Goal: Task Accomplishment & Management: Manage account settings

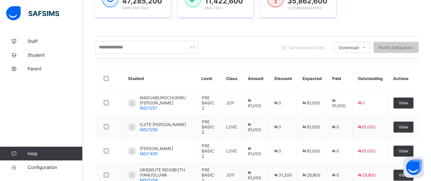
scroll to position [131, 0]
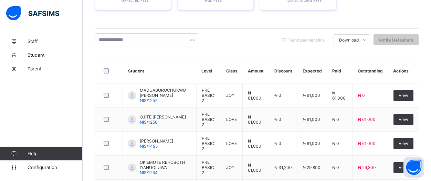
type input "*"
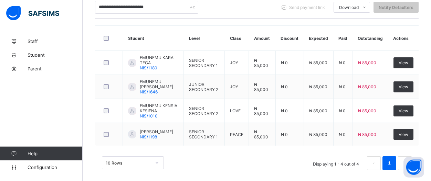
scroll to position [165, 0]
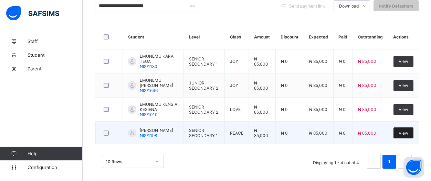
type input "**********"
click at [408, 131] on div "View" at bounding box center [404, 133] width 20 height 11
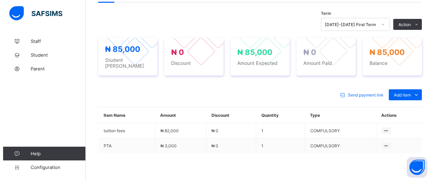
scroll to position [211, 0]
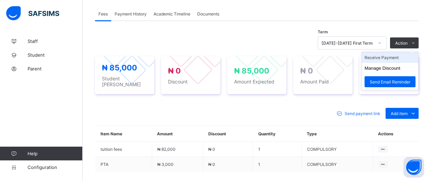
click at [398, 55] on li "Receive Payment" at bounding box center [390, 57] width 56 height 11
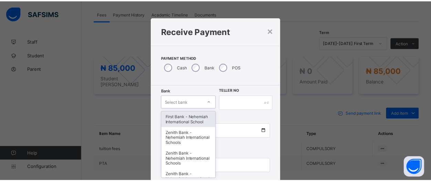
scroll to position [37, 0]
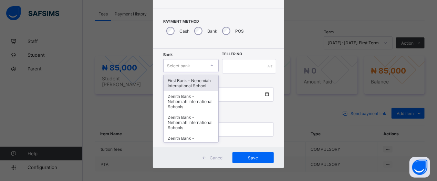
click at [210, 72] on div "option First Bank - Nehemiah International School focused, 1 of 17. 17 results …" at bounding box center [190, 65] width 55 height 13
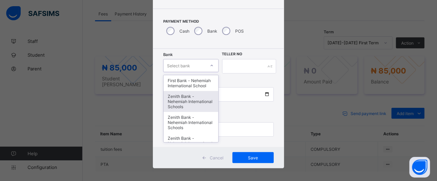
click at [203, 107] on div "Zenith Bank - Nehemiah International Schools" at bounding box center [191, 101] width 54 height 21
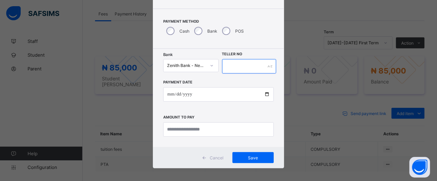
click at [253, 64] on input "text" at bounding box center [249, 66] width 54 height 14
type input "*****"
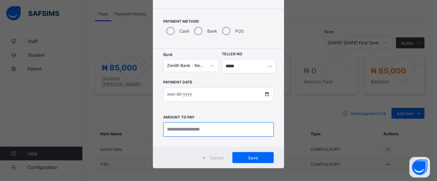
click at [252, 131] on input "currency" at bounding box center [218, 130] width 111 height 14
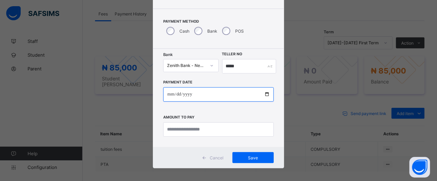
click at [264, 97] on input "date" at bounding box center [218, 94] width 111 height 14
type input "**********"
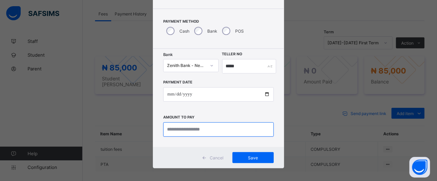
click at [215, 128] on input "currency" at bounding box center [218, 130] width 111 height 14
type input "********"
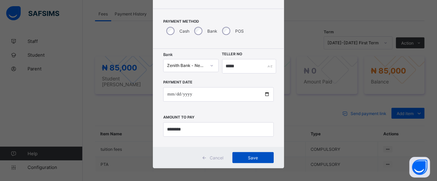
click at [264, 161] on div "Save" at bounding box center [252, 158] width 41 height 11
click at [241, 159] on span "Save" at bounding box center [249, 158] width 31 height 5
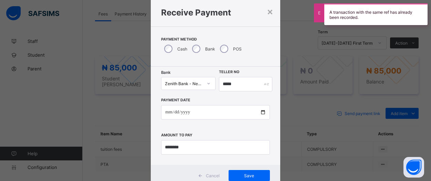
scroll to position [0, 0]
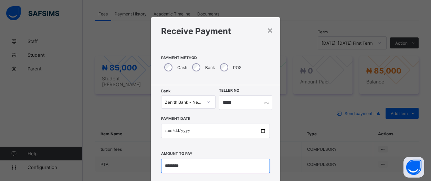
click at [233, 168] on input "currency" at bounding box center [215, 166] width 109 height 14
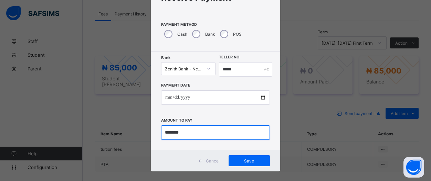
scroll to position [41, 0]
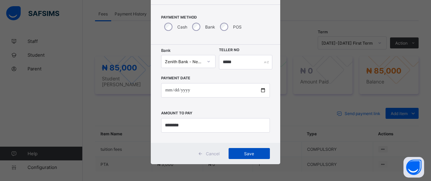
click at [243, 156] on span "Save" at bounding box center [249, 154] width 31 height 5
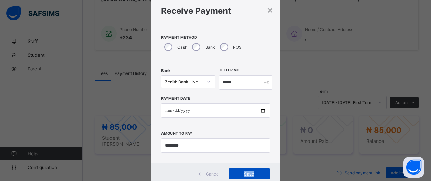
scroll to position [21, 0]
click at [247, 175] on span "Save" at bounding box center [249, 174] width 31 height 5
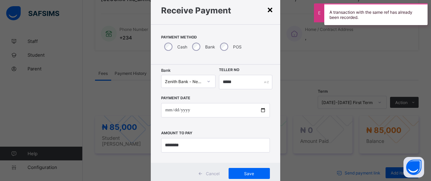
click at [271, 9] on div "×" at bounding box center [270, 9] width 7 height 12
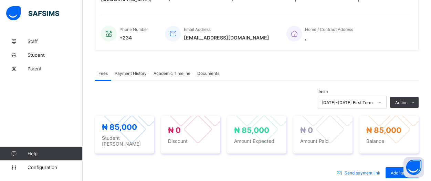
click at [136, 72] on span "Payment History" at bounding box center [131, 73] width 32 height 5
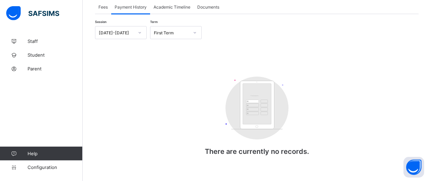
scroll to position [219, 0]
click at [123, 7] on span "Payment History" at bounding box center [131, 6] width 32 height 5
click at [164, 9] on div "Academic Timeline" at bounding box center [172, 7] width 44 height 14
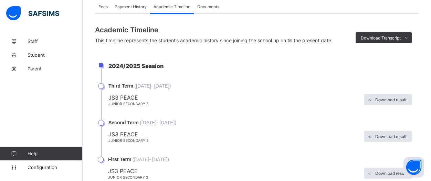
click at [136, 5] on span "Payment History" at bounding box center [131, 6] width 32 height 5
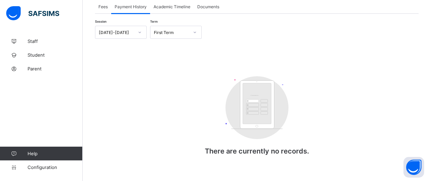
click at [101, 6] on span "Fees" at bounding box center [102, 6] width 9 height 5
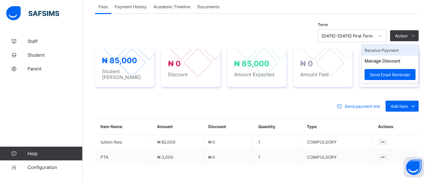
click at [410, 52] on li "Receive Payment" at bounding box center [390, 50] width 56 height 11
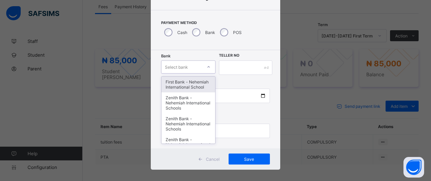
scroll to position [37, 0]
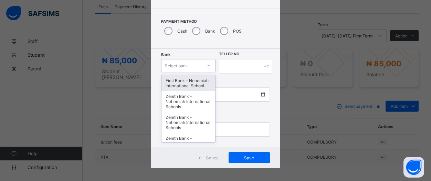
click at [208, 72] on div "option Zenith Bank - Nehemiah International Schools, selected. option First Ban…" at bounding box center [188, 65] width 54 height 13
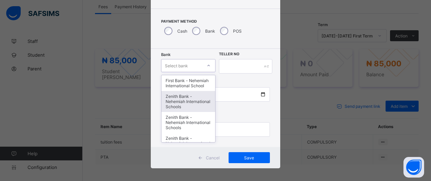
click at [190, 105] on div "Zenith Bank - Nehemiah International Schools" at bounding box center [189, 101] width 54 height 21
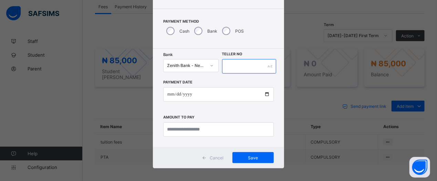
click at [248, 69] on input "text" at bounding box center [249, 66] width 54 height 14
click at [230, 66] on input "********" at bounding box center [249, 66] width 54 height 14
type input "*****"
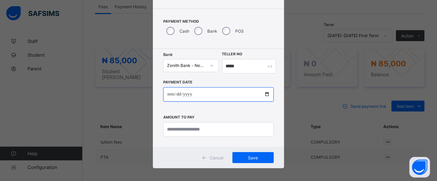
click at [263, 94] on input "date" at bounding box center [218, 94] width 111 height 14
type input "**********"
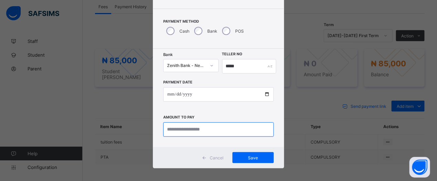
click at [231, 135] on input "currency" at bounding box center [218, 130] width 111 height 14
type input "********"
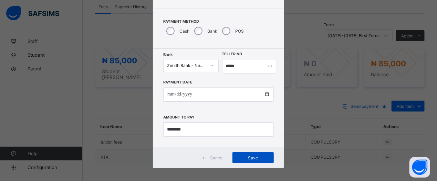
click at [232, 159] on div "Save" at bounding box center [252, 158] width 41 height 11
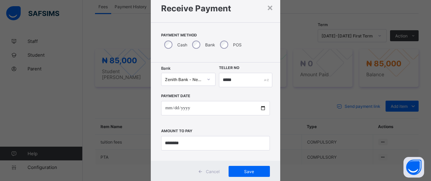
scroll to position [24, 0]
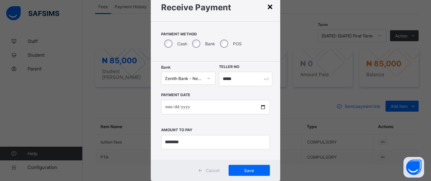
click at [268, 8] on div "×" at bounding box center [270, 6] width 7 height 12
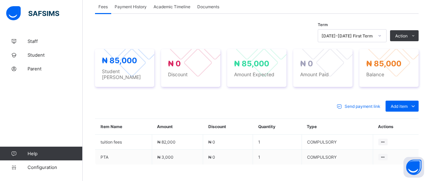
click at [134, 5] on span "Payment History" at bounding box center [131, 6] width 32 height 5
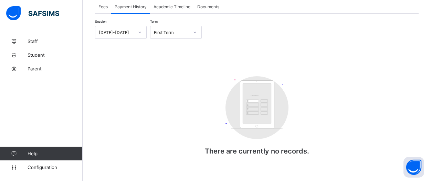
click at [102, 7] on span "Fees" at bounding box center [102, 6] width 9 height 5
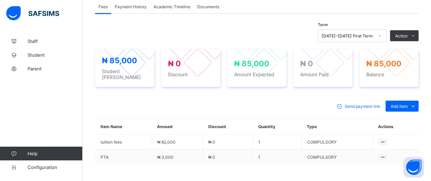
click at [100, 4] on span "Fees" at bounding box center [102, 6] width 9 height 5
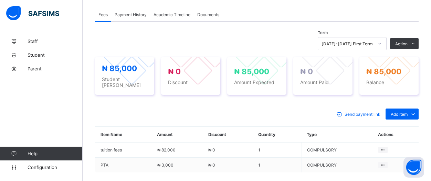
scroll to position [210, 0]
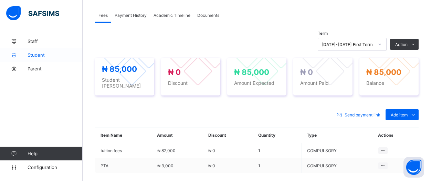
click at [34, 55] on span "Student" at bounding box center [55, 55] width 55 height 6
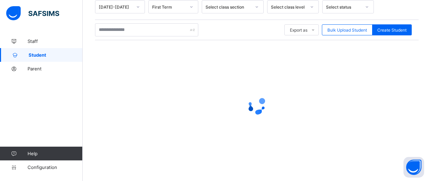
scroll to position [123, 0]
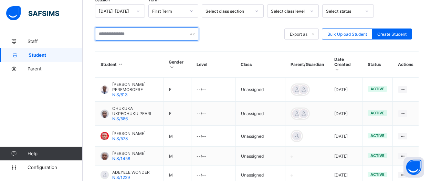
click at [156, 32] on input "text" at bounding box center [146, 34] width 103 height 13
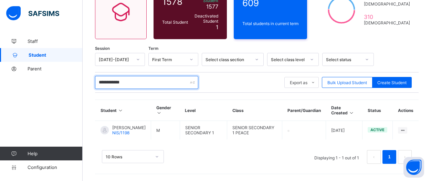
scroll to position [73, 0]
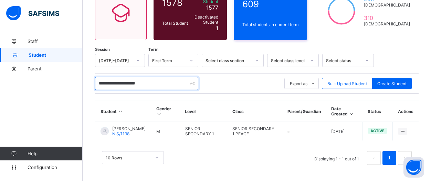
click at [139, 80] on input "**********" at bounding box center [146, 83] width 103 height 13
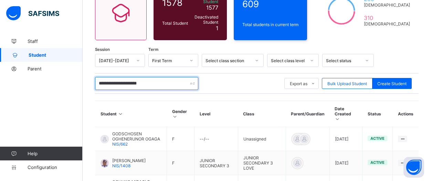
click at [158, 78] on input "**********" at bounding box center [146, 83] width 103 height 13
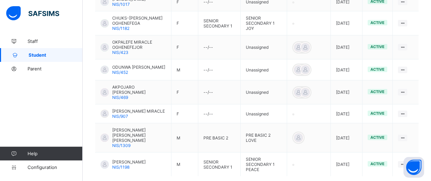
scroll to position [234, 0]
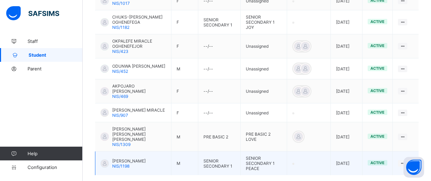
type input "**********"
click at [146, 159] on div "ELIJAH EMUNOTOR OGHENEFEGA NIS/1198" at bounding box center [128, 164] width 33 height 10
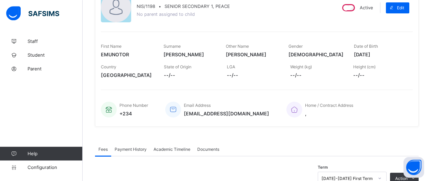
scroll to position [131, 0]
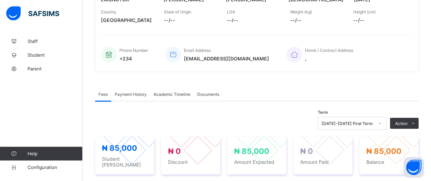
click at [132, 95] on div "Payment History" at bounding box center [130, 94] width 39 height 14
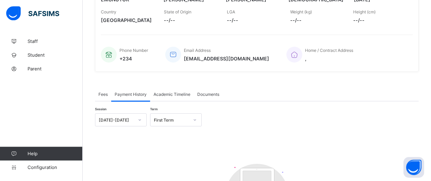
click at [132, 95] on div "Payment History" at bounding box center [130, 94] width 39 height 14
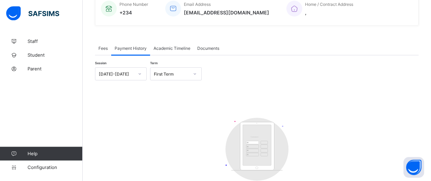
scroll to position [178, 0]
click at [104, 48] on span "Fees" at bounding box center [102, 47] width 9 height 5
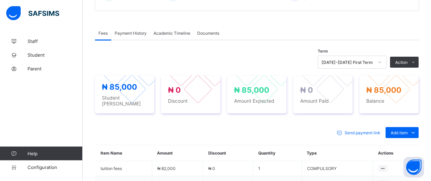
scroll to position [191, 0]
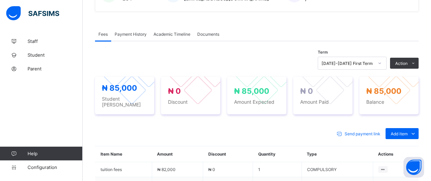
click at [130, 35] on div "Payment History" at bounding box center [130, 34] width 39 height 14
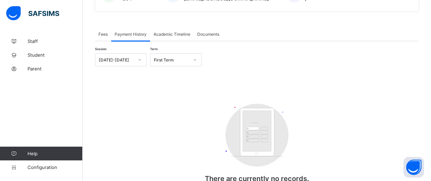
click at [100, 32] on span "Fees" at bounding box center [102, 34] width 9 height 5
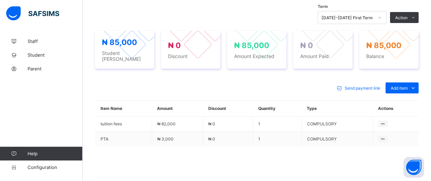
scroll to position [242, 0]
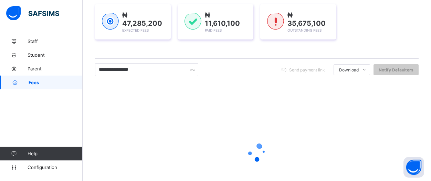
scroll to position [107, 0]
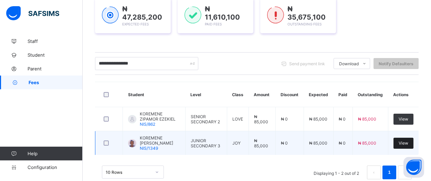
type input "**********"
click at [407, 146] on div "View" at bounding box center [404, 143] width 20 height 11
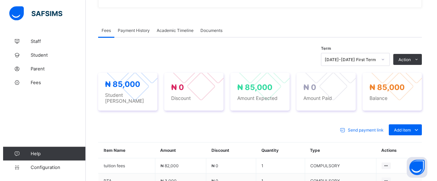
scroll to position [203, 0]
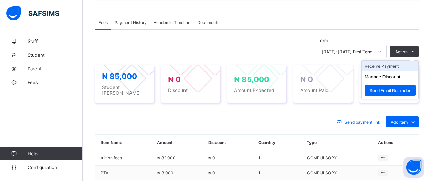
click at [393, 64] on li "Receive Payment" at bounding box center [390, 66] width 56 height 11
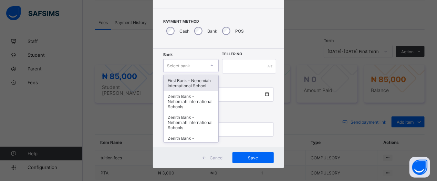
click at [212, 72] on div "option First Bank - Nehemiah International School focused, 1 of 17. 17 results …" at bounding box center [190, 65] width 55 height 13
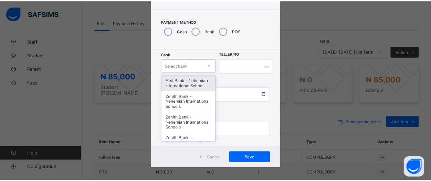
scroll to position [37, 0]
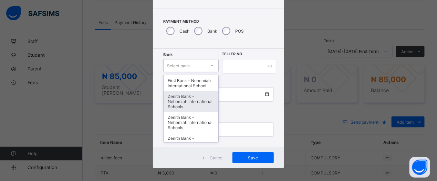
click at [179, 110] on div "Zenith Bank - Nehemiah International Schools" at bounding box center [191, 101] width 54 height 21
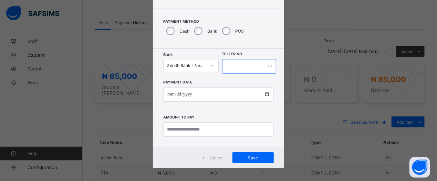
click at [252, 65] on input "text" at bounding box center [249, 66] width 54 height 14
type input "*****"
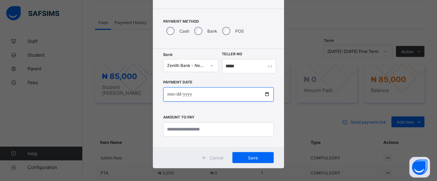
click at [263, 96] on input "date" at bounding box center [218, 94] width 111 height 14
type input "**********"
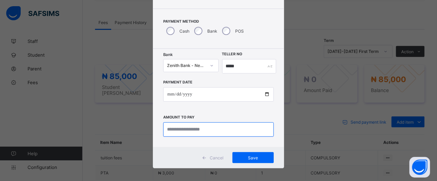
click at [230, 128] on input "currency" at bounding box center [218, 130] width 111 height 14
type input "********"
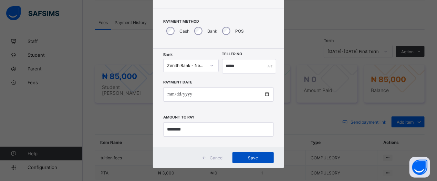
click at [253, 160] on span "Save" at bounding box center [253, 158] width 31 height 5
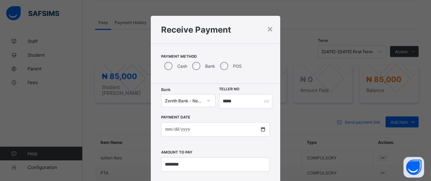
scroll to position [1, 0]
click at [268, 28] on div "×" at bounding box center [270, 29] width 7 height 12
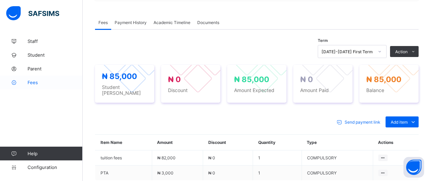
click at [34, 83] on span "Fees" at bounding box center [55, 83] width 55 height 6
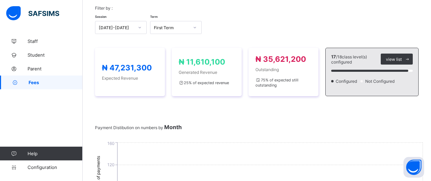
scroll to position [37, 0]
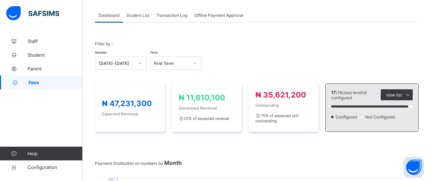
click at [138, 19] on div "Student List" at bounding box center [138, 15] width 30 height 14
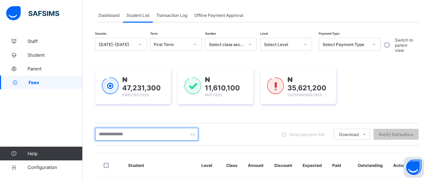
click at [139, 136] on input "text" at bounding box center [146, 134] width 103 height 13
type input "**********"
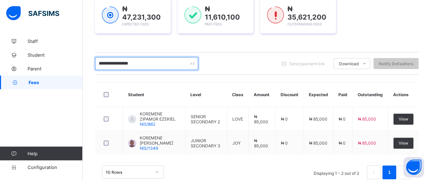
scroll to position [108, 0]
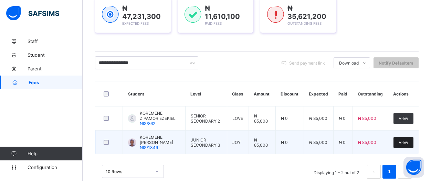
click at [407, 145] on div "View" at bounding box center [404, 142] width 20 height 11
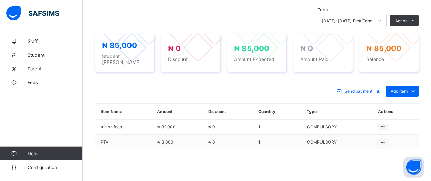
scroll to position [232, 0]
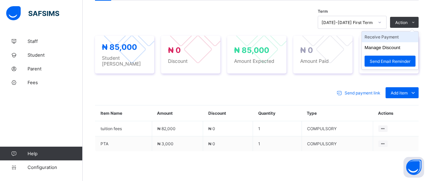
click at [404, 36] on li "Receive Payment" at bounding box center [390, 37] width 56 height 11
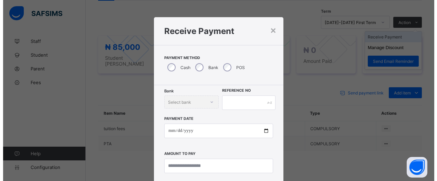
scroll to position [1, 0]
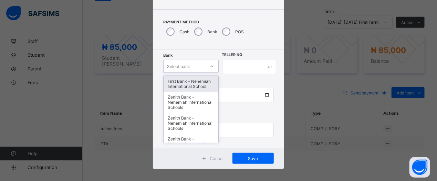
click at [209, 73] on div "option First Bank - Nehemiah International School focused, 1 of 17. 17 results …" at bounding box center [190, 66] width 55 height 13
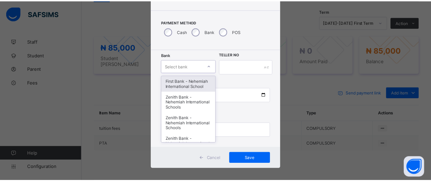
scroll to position [37, 0]
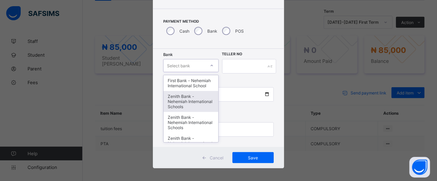
click at [189, 102] on div "Zenith Bank - Nehemiah International Schools" at bounding box center [191, 101] width 54 height 21
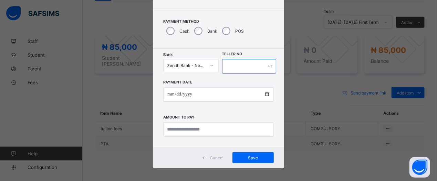
click at [231, 67] on input "text" at bounding box center [249, 66] width 54 height 14
type input "*****"
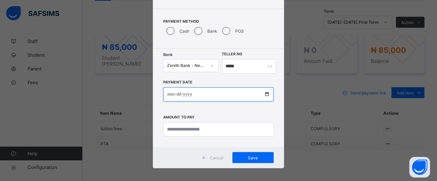
drag, startPoint x: 266, startPoint y: 92, endPoint x: 261, endPoint y: 100, distance: 9.2
click at [261, 100] on input "date" at bounding box center [218, 94] width 111 height 14
click at [263, 93] on input "date" at bounding box center [218, 94] width 111 height 14
type input "**********"
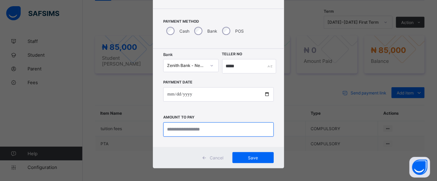
click at [233, 129] on input "currency" at bounding box center [218, 130] width 111 height 14
type input "********"
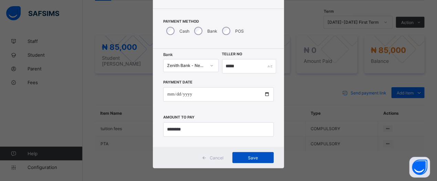
click at [242, 160] on div "Save" at bounding box center [252, 158] width 41 height 11
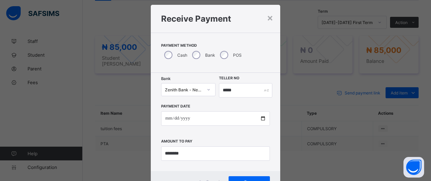
scroll to position [0, 0]
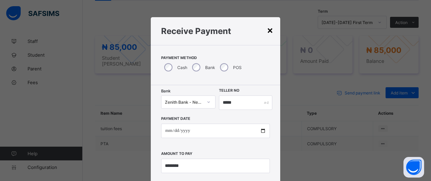
click at [268, 28] on div "×" at bounding box center [270, 30] width 7 height 12
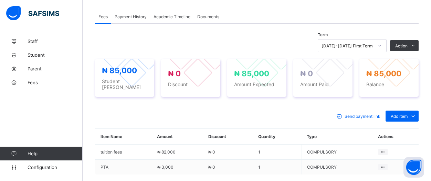
scroll to position [208, 0]
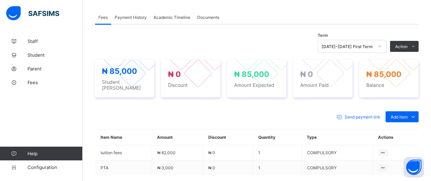
drag, startPoint x: 432, startPoint y: 2, endPoint x: 432, endPoint y: 10, distance: 7.9
click at [126, 16] on span "Payment History" at bounding box center [131, 17] width 32 height 5
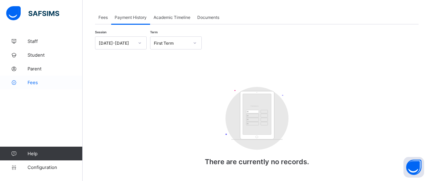
click at [39, 84] on span "Fees" at bounding box center [55, 83] width 55 height 6
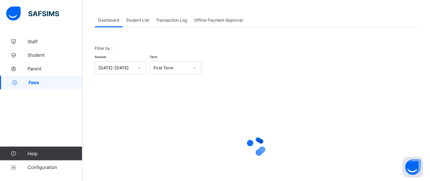
scroll to position [31, 0]
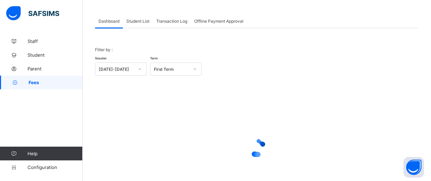
click at [144, 21] on span "Student List" at bounding box center [137, 21] width 23 height 5
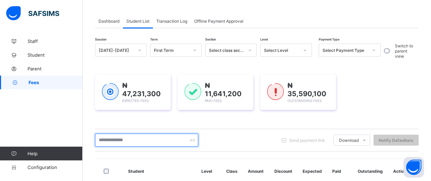
click at [145, 142] on input "text" at bounding box center [146, 140] width 103 height 13
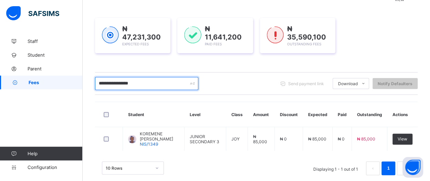
scroll to position [101, 0]
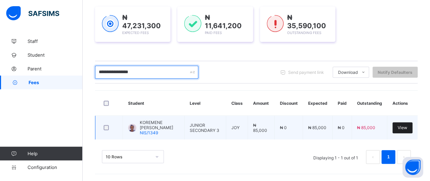
type input "**********"
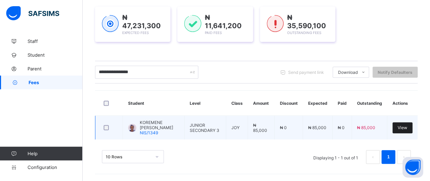
click at [407, 126] on span "View" at bounding box center [403, 127] width 10 height 5
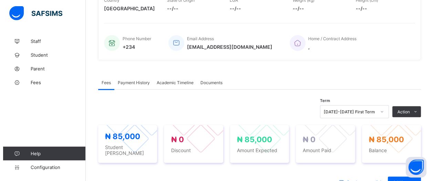
scroll to position [143, 0]
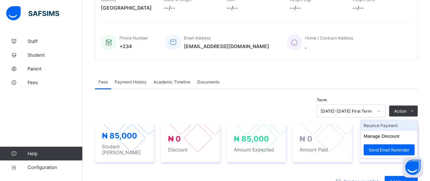
click at [404, 125] on li "Receive Payment" at bounding box center [389, 126] width 56 height 11
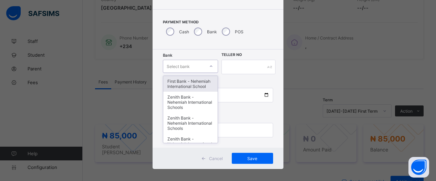
click at [206, 73] on div "option First Bank - Nehemiah International School focused, 1 of 17. 17 results …" at bounding box center [190, 66] width 55 height 13
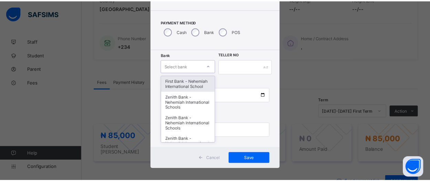
scroll to position [37, 0]
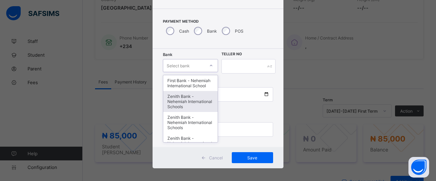
click at [198, 103] on div "Zenith Bank - Nehemiah International Schools" at bounding box center [190, 101] width 54 height 21
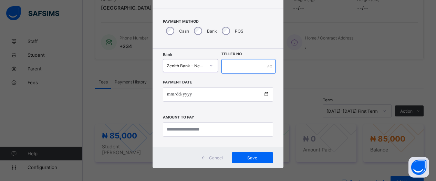
click at [249, 68] on input "text" at bounding box center [248, 66] width 54 height 14
type input "*****"
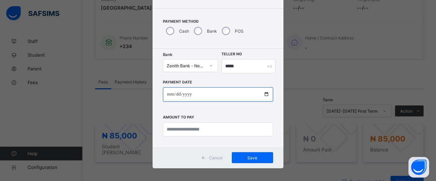
click at [261, 96] on input "date" at bounding box center [218, 94] width 110 height 14
type input "**********"
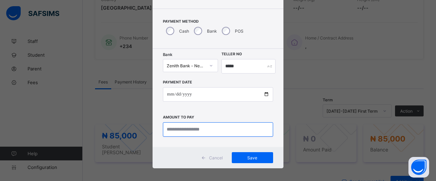
click at [206, 131] on input "currency" at bounding box center [218, 130] width 110 height 14
type input "********"
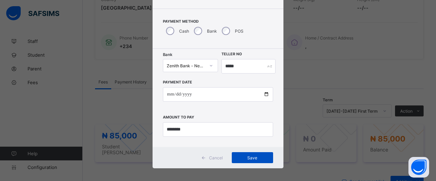
click at [245, 157] on span "Save" at bounding box center [252, 158] width 31 height 5
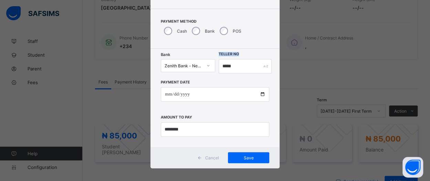
drag, startPoint x: 255, startPoint y: 39, endPoint x: 258, endPoint y: 57, distance: 18.5
click at [258, 57] on div "**********" at bounding box center [215, 75] width 129 height 188
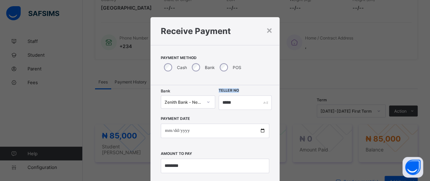
scroll to position [2, 0]
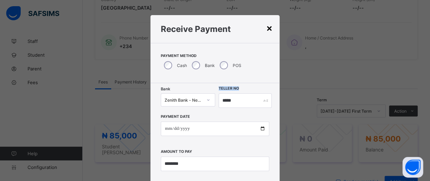
click at [269, 25] on div "×" at bounding box center [269, 28] width 7 height 12
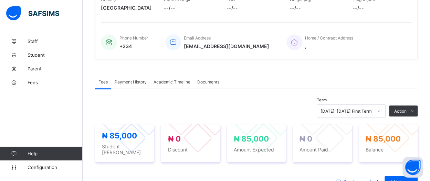
click at [129, 85] on div "Payment History" at bounding box center [130, 82] width 39 height 14
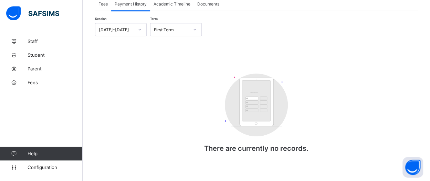
scroll to position [226, 0]
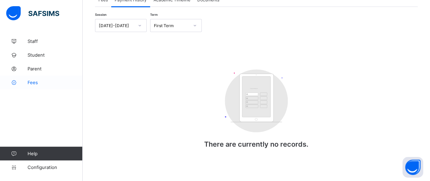
click at [36, 83] on span "Fees" at bounding box center [55, 83] width 55 height 6
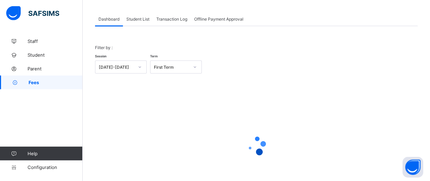
scroll to position [31, 0]
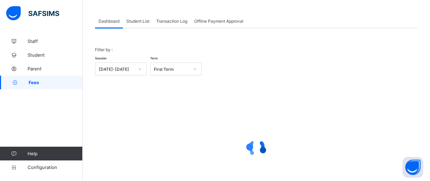
click at [144, 24] on div "Student List" at bounding box center [138, 21] width 30 height 14
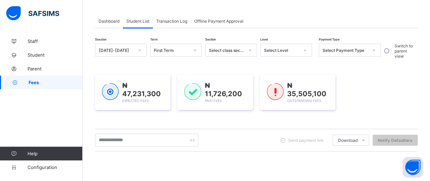
click at [138, 24] on div "Student List" at bounding box center [138, 21] width 30 height 14
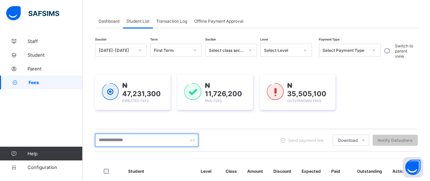
click at [168, 141] on input "text" at bounding box center [146, 140] width 103 height 13
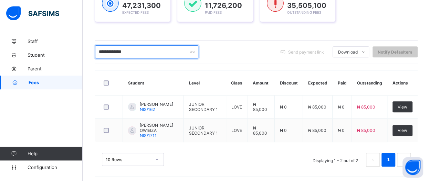
scroll to position [120, 0]
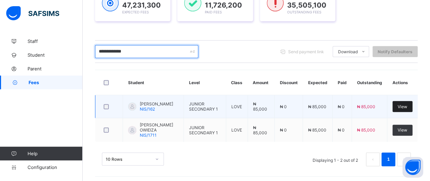
type input "**********"
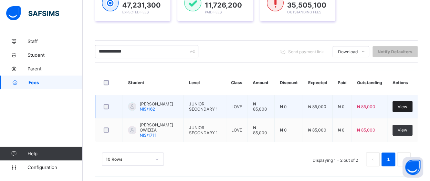
click at [407, 104] on span "View" at bounding box center [403, 106] width 10 height 5
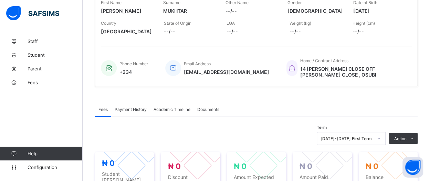
scroll to position [210, 0]
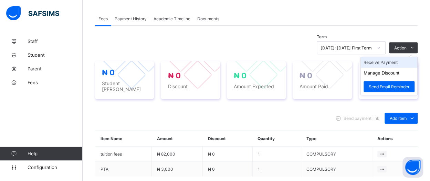
click at [401, 59] on li "Receive Payment" at bounding box center [389, 62] width 56 height 11
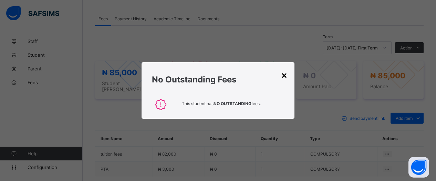
click at [283, 76] on div "×" at bounding box center [284, 75] width 7 height 12
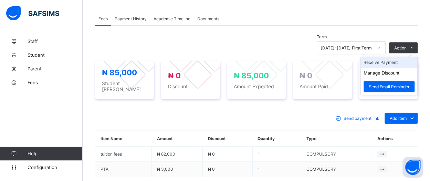
click at [404, 60] on li "Receive Payment" at bounding box center [389, 62] width 56 height 11
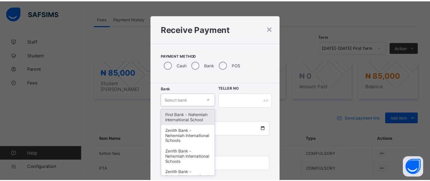
scroll to position [37, 0]
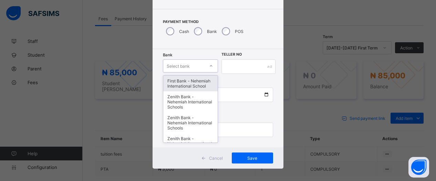
click at [209, 73] on div "option First Bank - Nehemiah International School focused, 1 of 17. 17 results …" at bounding box center [190, 66] width 55 height 13
click at [181, 80] on div "First Bank - Nehemiah International School" at bounding box center [190, 83] width 54 height 16
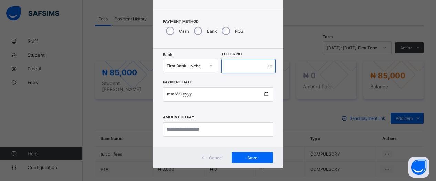
click at [253, 68] on input "text" at bounding box center [248, 66] width 54 height 14
type input "*****"
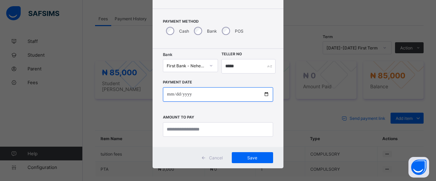
click at [262, 96] on input "date" at bounding box center [218, 94] width 110 height 14
type input "**********"
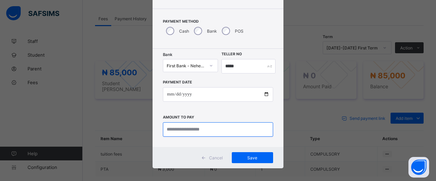
click at [218, 128] on input "currency" at bounding box center [218, 130] width 110 height 14
type input "********"
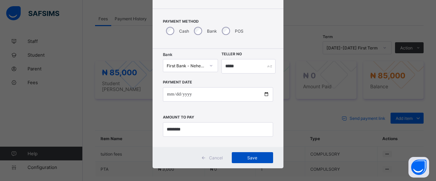
click at [237, 159] on span "Save" at bounding box center [252, 158] width 31 height 5
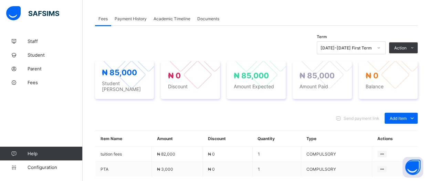
click at [137, 18] on span "Payment History" at bounding box center [131, 18] width 32 height 5
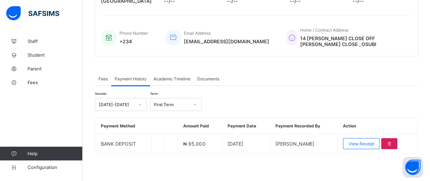
scroll to position [147, 0]
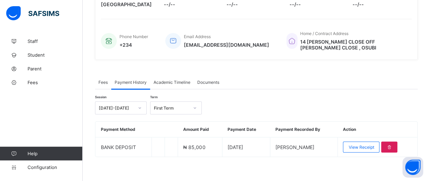
click at [135, 84] on div "Payment History" at bounding box center [130, 82] width 39 height 14
click at [38, 82] on span "Fees" at bounding box center [55, 83] width 55 height 6
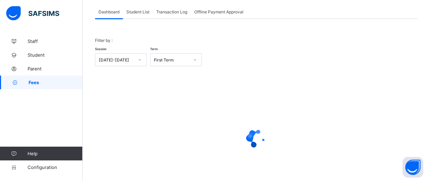
scroll to position [37, 0]
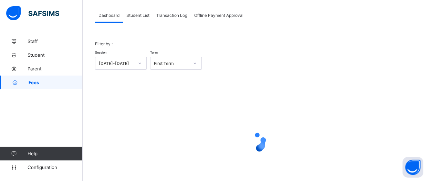
click at [137, 20] on div "Student List" at bounding box center [138, 15] width 30 height 14
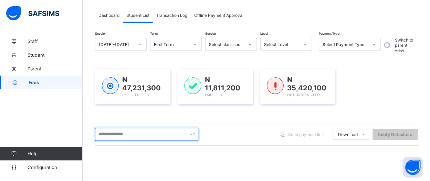
click at [131, 134] on input "text" at bounding box center [146, 134] width 103 height 13
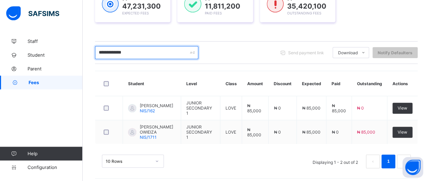
scroll to position [120, 0]
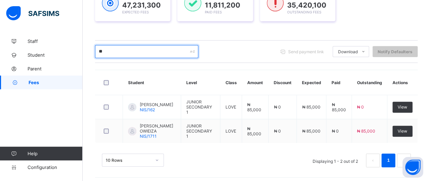
type input "*"
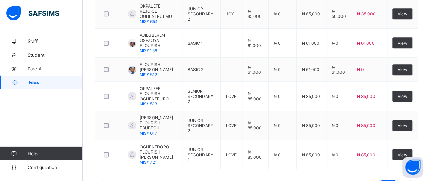
scroll to position [249, 0]
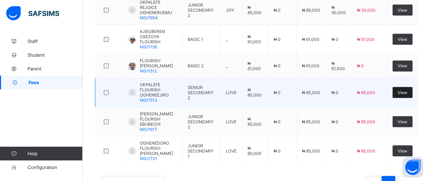
type input "**********"
click at [413, 87] on div "View" at bounding box center [403, 92] width 20 height 11
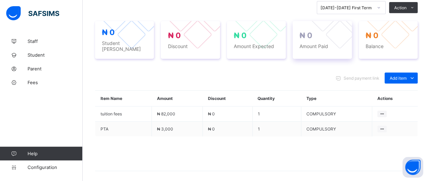
scroll to position [246, 0]
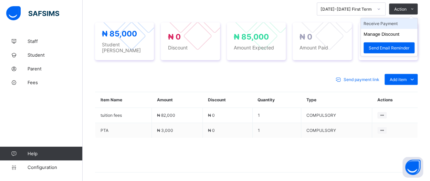
click at [401, 23] on li "Receive Payment" at bounding box center [389, 23] width 56 height 11
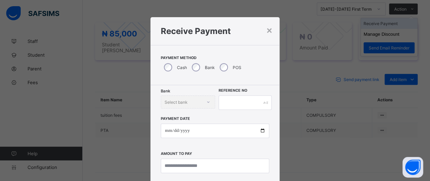
scroll to position [37, 0]
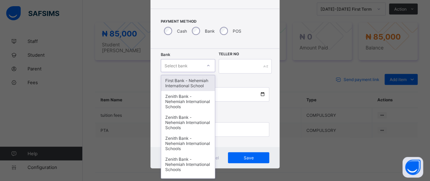
click at [210, 66] on div at bounding box center [209, 65] width 12 height 11
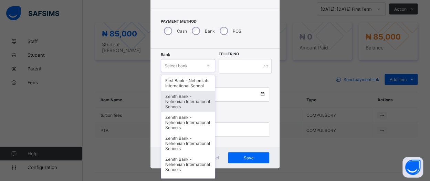
click at [191, 110] on div "Zenith Bank - Nehemiah International Schools" at bounding box center [187, 101] width 53 height 21
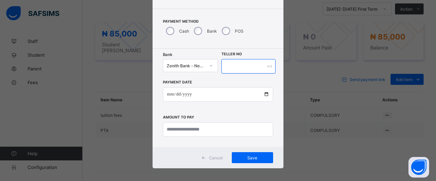
click at [237, 68] on input "text" at bounding box center [248, 66] width 54 height 14
type input "*****"
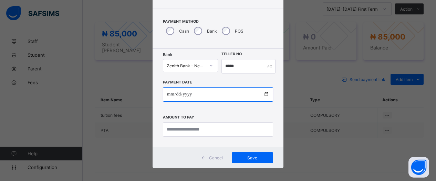
click at [263, 96] on input "date" at bounding box center [218, 94] width 110 height 14
type input "**********"
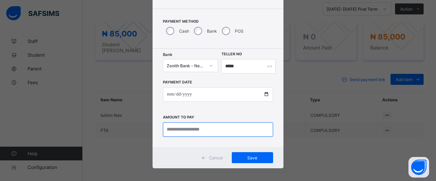
click at [249, 129] on input "currency" at bounding box center [218, 130] width 110 height 14
type input "********"
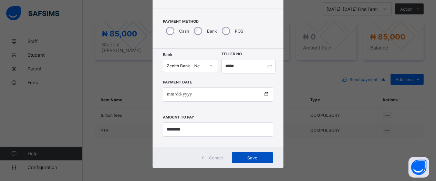
click at [247, 159] on span "Save" at bounding box center [252, 158] width 31 height 5
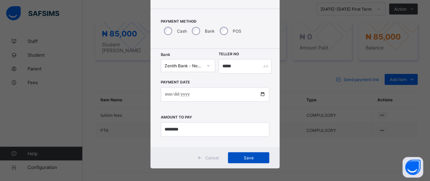
click at [233, 158] on span "Save" at bounding box center [248, 158] width 31 height 5
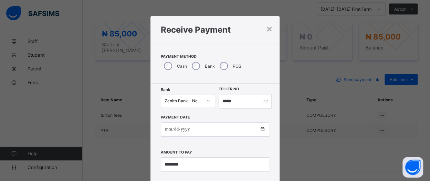
scroll to position [0, 0]
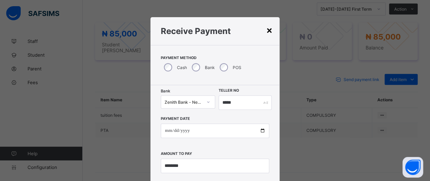
click at [267, 29] on div "×" at bounding box center [269, 30] width 7 height 12
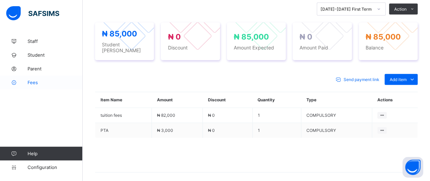
click at [29, 84] on span "Fees" at bounding box center [55, 83] width 55 height 6
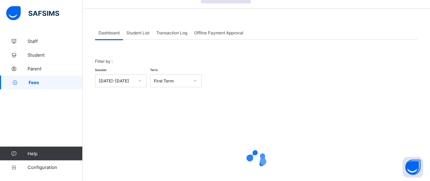
scroll to position [19, 0]
click at [136, 35] on span "Student List" at bounding box center [137, 33] width 23 height 5
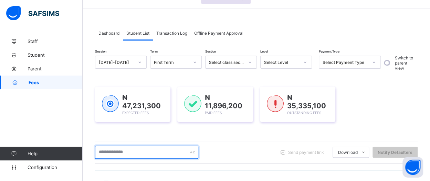
click at [152, 153] on input "text" at bounding box center [146, 152] width 103 height 13
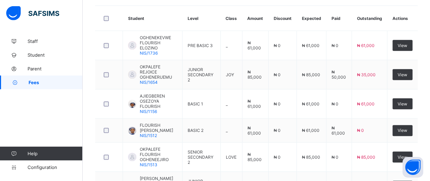
scroll to position [186, 0]
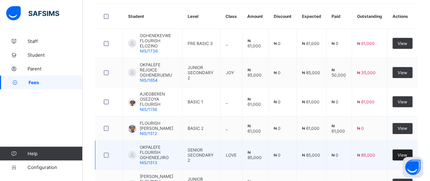
type input "**********"
click at [407, 153] on span "View" at bounding box center [403, 155] width 10 height 5
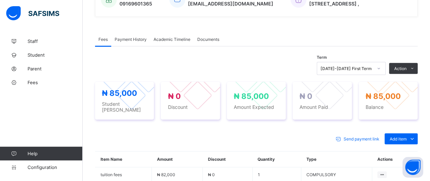
scroll to position [268, 0]
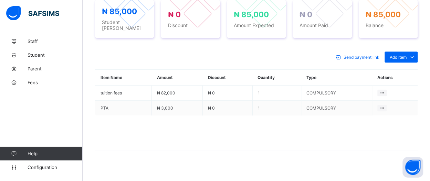
drag, startPoint x: 430, startPoint y: 177, endPoint x: 436, endPoint y: 159, distance: 19.0
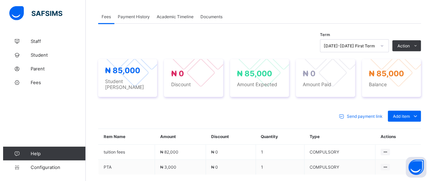
scroll to position [190, 0]
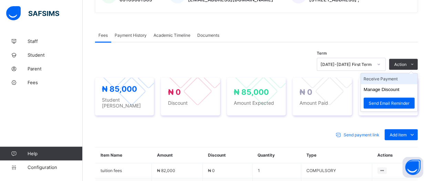
click at [404, 77] on li "Receive Payment" at bounding box center [389, 79] width 56 height 11
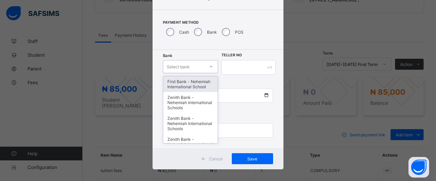
click at [206, 73] on div "option First Bank - Nehemiah International School focused, 1 of 17. 17 results …" at bounding box center [190, 66] width 55 height 13
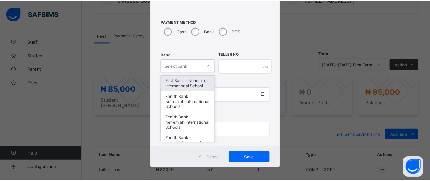
scroll to position [37, 0]
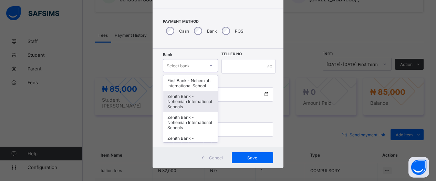
click at [204, 105] on div "Zenith Bank - Nehemiah International Schools" at bounding box center [190, 101] width 54 height 21
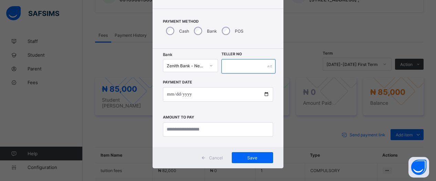
click at [251, 64] on input "text" at bounding box center [248, 66] width 54 height 14
click at [226, 63] on input "******" at bounding box center [248, 66] width 54 height 14
type input "*****"
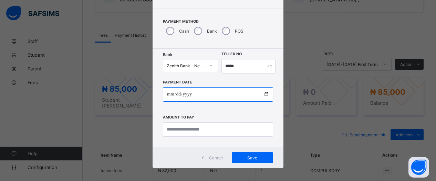
click at [263, 95] on input "date" at bounding box center [218, 94] width 110 height 14
type input "**********"
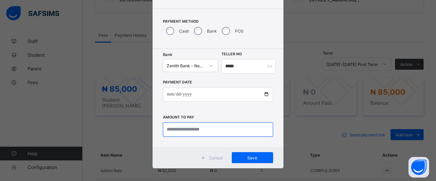
click at [243, 130] on input "currency" at bounding box center [218, 130] width 110 height 14
type input "********"
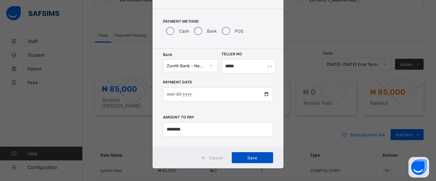
click at [245, 159] on span "Save" at bounding box center [252, 158] width 31 height 5
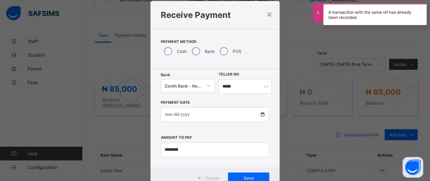
scroll to position [18, 0]
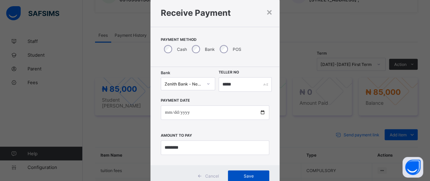
click at [257, 177] on span "Save" at bounding box center [248, 176] width 31 height 5
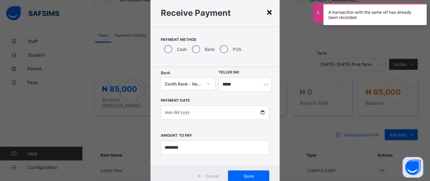
click at [268, 13] on div "×" at bounding box center [269, 12] width 7 height 12
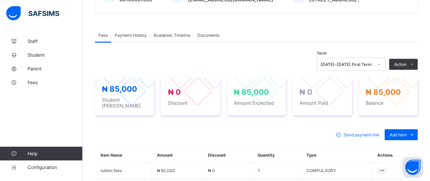
click at [125, 35] on div "Payment History" at bounding box center [130, 35] width 39 height 14
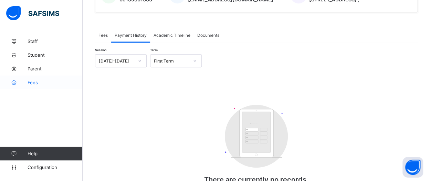
click at [32, 85] on span "Fees" at bounding box center [55, 83] width 55 height 6
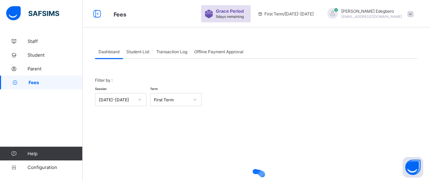
click at [144, 54] on div "Student List" at bounding box center [138, 52] width 30 height 14
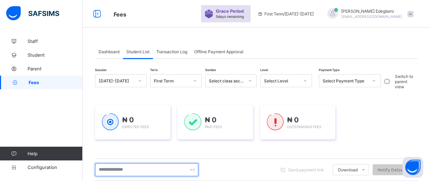
click at [184, 167] on input "text" at bounding box center [146, 170] width 103 height 13
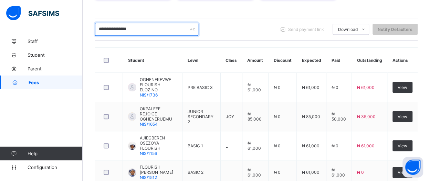
scroll to position [142, 0]
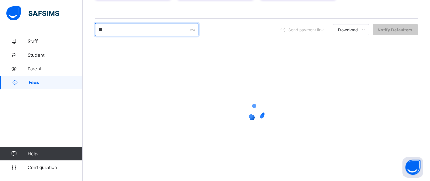
type input "*"
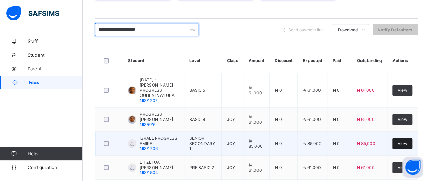
type input "**********"
click at [407, 141] on span "View" at bounding box center [403, 143] width 10 height 5
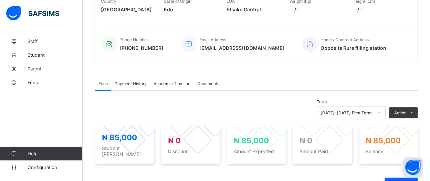
scroll to position [229, 0]
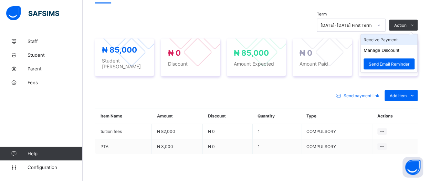
click at [398, 40] on li "Receive Payment" at bounding box center [389, 39] width 56 height 11
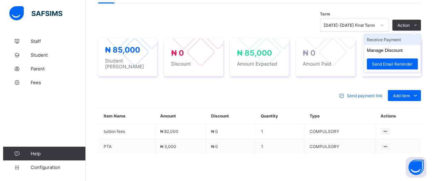
scroll to position [18, 0]
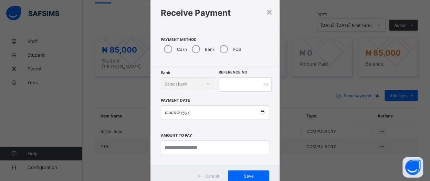
click at [199, 51] on div "Bank" at bounding box center [203, 49] width 28 height 14
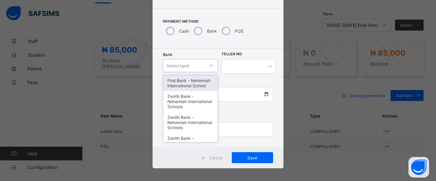
click at [206, 72] on div "option First Bank - Nehemiah International School focused, 1 of 17. 17 results …" at bounding box center [190, 65] width 55 height 13
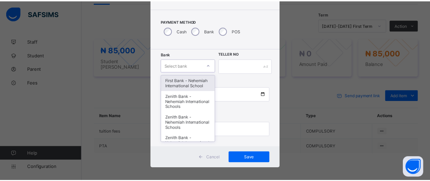
scroll to position [37, 0]
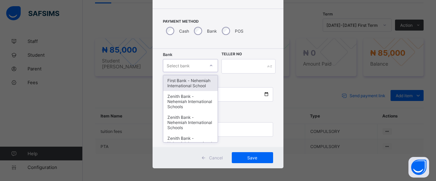
click at [186, 83] on div "First Bank - Nehemiah International School" at bounding box center [190, 83] width 54 height 16
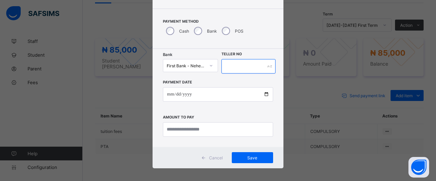
click at [238, 65] on input "text" at bounding box center [248, 66] width 54 height 14
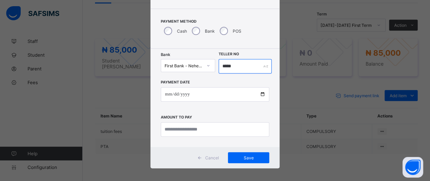
type input "*****"
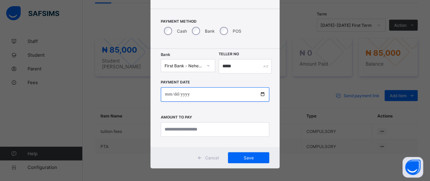
click at [258, 96] on input "date" at bounding box center [215, 94] width 108 height 14
type input "**********"
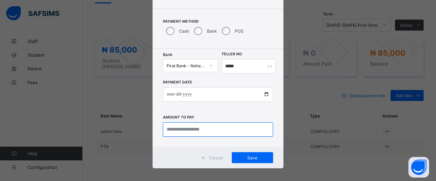
click at [227, 131] on input "currency" at bounding box center [218, 130] width 110 height 14
type input "*********"
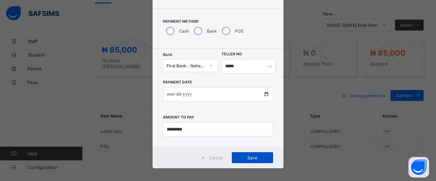
click at [266, 159] on div "Save" at bounding box center [252, 158] width 41 height 11
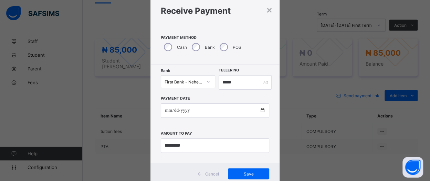
scroll to position [0, 0]
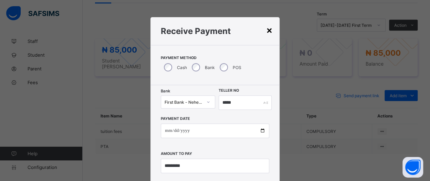
click at [266, 34] on div "×" at bounding box center [269, 30] width 7 height 12
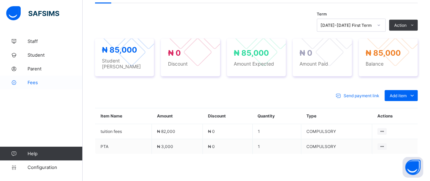
click at [33, 82] on span "Fees" at bounding box center [55, 83] width 55 height 6
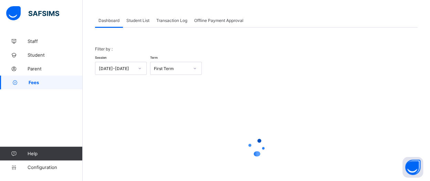
scroll to position [31, 0]
click at [138, 24] on div "Student List" at bounding box center [138, 21] width 30 height 14
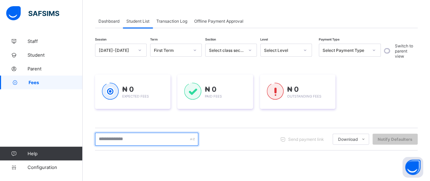
click at [138, 140] on input "text" at bounding box center [146, 139] width 103 height 13
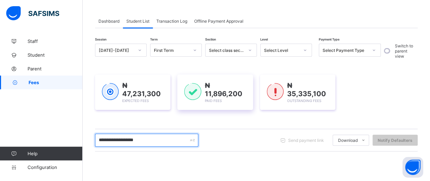
type input "**********"
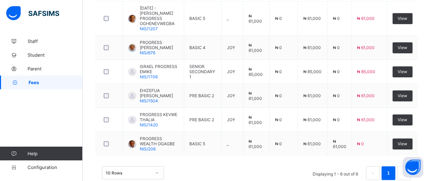
scroll to position [216, 0]
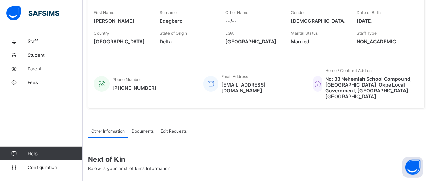
scroll to position [137, 0]
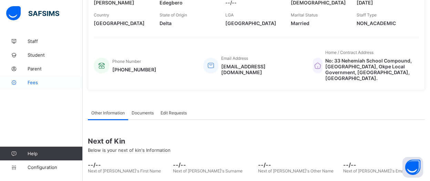
click at [31, 84] on span "Fees" at bounding box center [55, 83] width 55 height 6
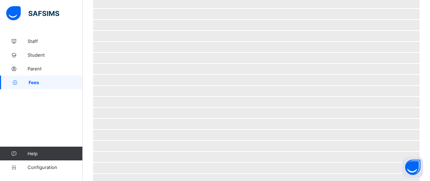
scroll to position [33, 0]
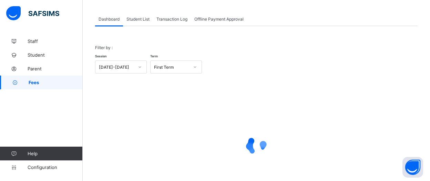
click at [144, 27] on div "Filter by : Session 2025-2026 Term First Term × Fees Configuration Status Below…" at bounding box center [256, 118] width 322 height 185
click at [137, 24] on div "Student List" at bounding box center [138, 19] width 30 height 14
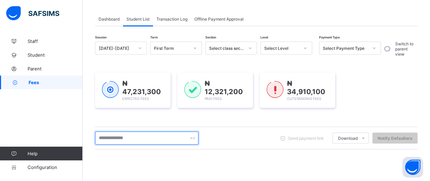
click at [151, 140] on input "text" at bounding box center [146, 138] width 103 height 13
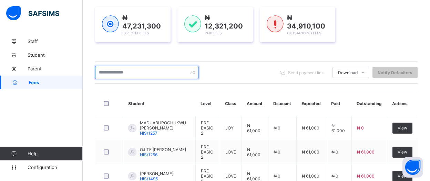
scroll to position [104, 0]
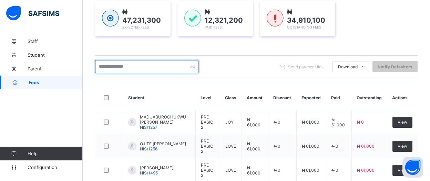
click at [186, 64] on input "text" at bounding box center [146, 66] width 103 height 13
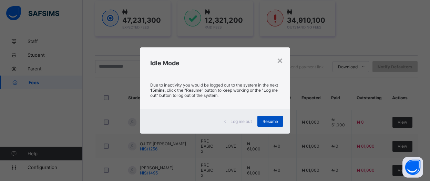
click at [266, 122] on span "Resume" at bounding box center [269, 121] width 15 height 5
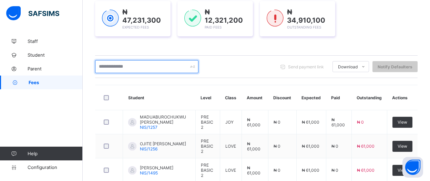
click at [147, 64] on input "text" at bounding box center [146, 66] width 103 height 13
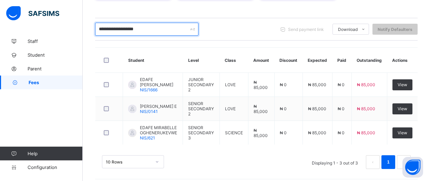
scroll to position [143, 0]
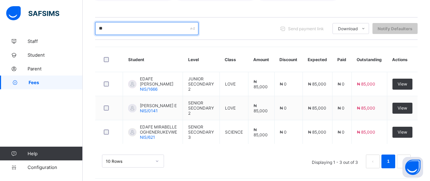
type input "*"
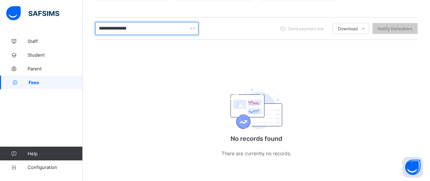
click at [153, 29] on input "**********" at bounding box center [146, 28] width 103 height 13
click at [146, 28] on input "**********" at bounding box center [146, 28] width 103 height 13
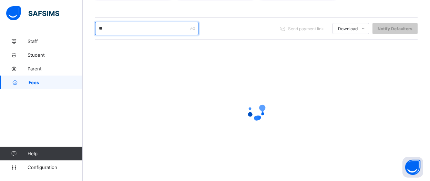
type input "*"
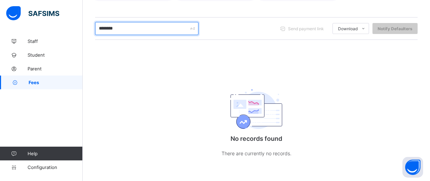
click at [113, 28] on input "********" at bounding box center [146, 28] width 103 height 13
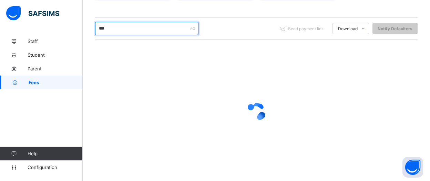
click at [160, 30] on input "***" at bounding box center [146, 28] width 103 height 13
type input "*"
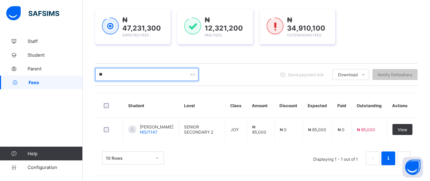
type input "*"
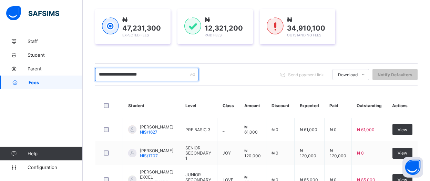
click at [152, 73] on input "**********" at bounding box center [146, 74] width 103 height 13
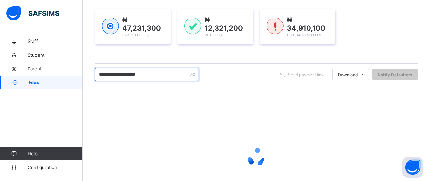
type input "**********"
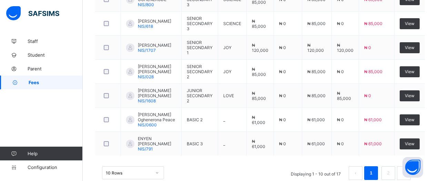
scroll to position [332, 0]
